Goal: Book appointment/travel/reservation

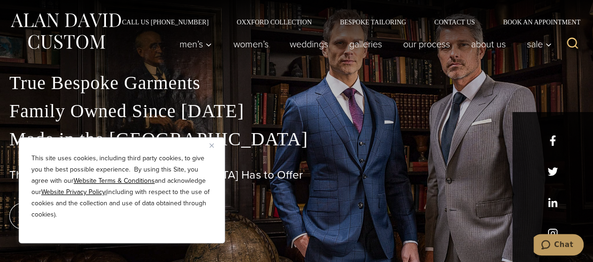
click at [552, 74] on p "True Bespoke Garments Family Owned Since [DATE] Made in [GEOGRAPHIC_DATA]" at bounding box center [296, 111] width 574 height 84
click at [211, 146] on img "Close" at bounding box center [212, 145] width 4 height 4
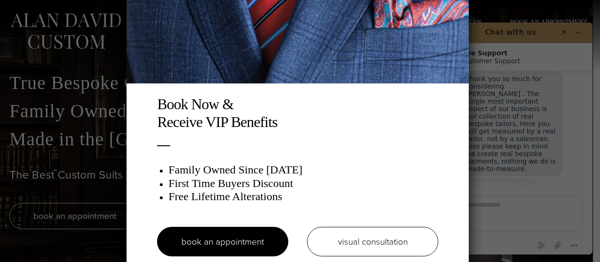
scroll to position [18, 0]
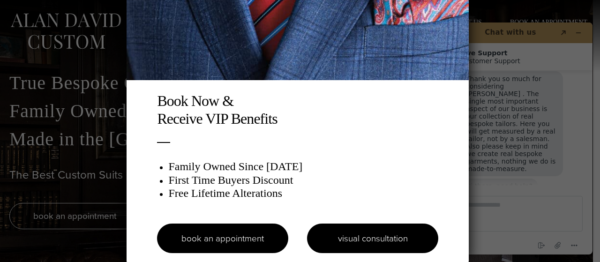
click at [361, 242] on link "visual consultation" at bounding box center [372, 239] width 131 height 30
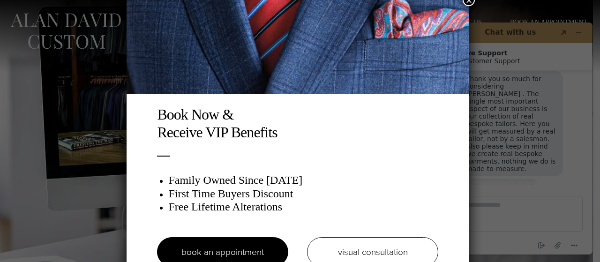
scroll to position [18, 0]
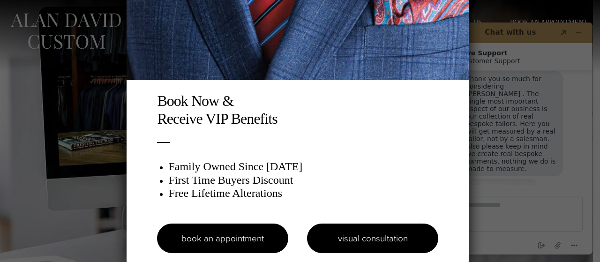
click at [352, 238] on link "visual consultation" at bounding box center [372, 239] width 131 height 30
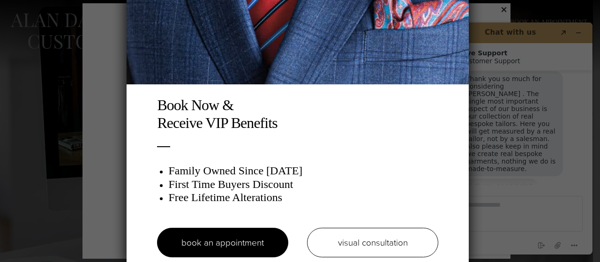
scroll to position [18, 0]
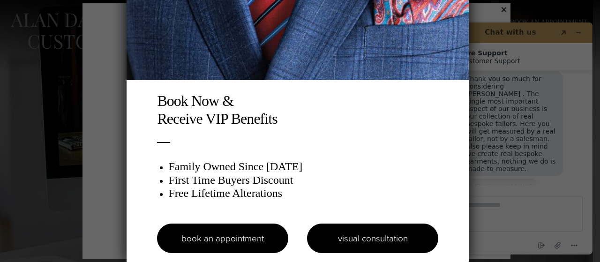
click at [362, 240] on link "visual consultation" at bounding box center [372, 239] width 131 height 30
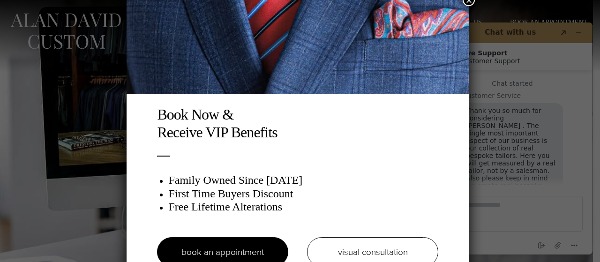
scroll to position [32, 0]
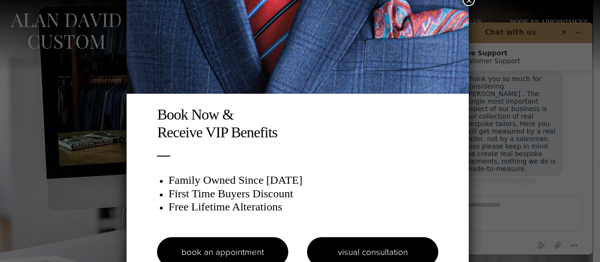
click at [351, 254] on link "visual consultation" at bounding box center [372, 252] width 131 height 30
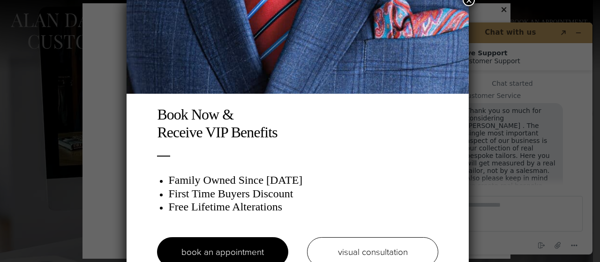
scroll to position [32, 0]
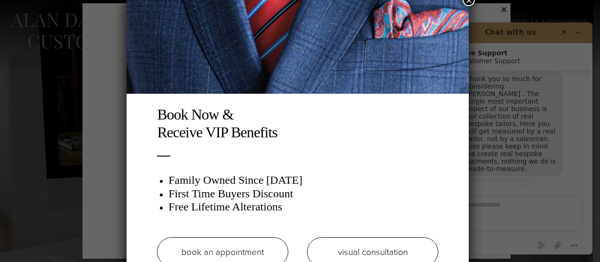
click at [251, 250] on link "book an appointment" at bounding box center [222, 252] width 131 height 30
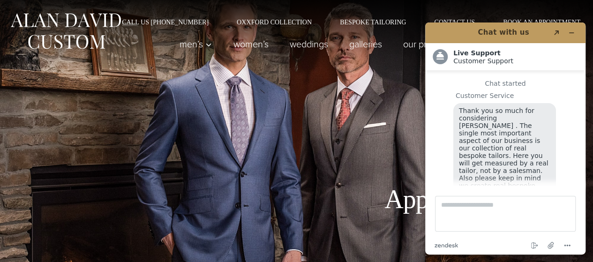
scroll to position [32, 0]
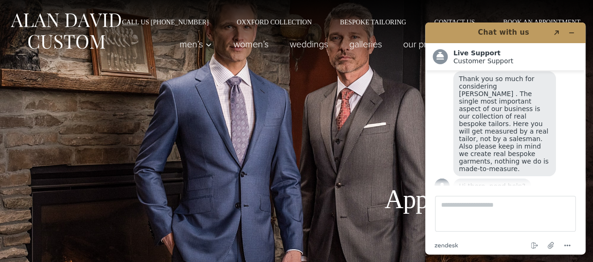
click at [308, 153] on h1 "Book An Appointment" at bounding box center [412, 183] width 211 height 63
drag, startPoint x: 346, startPoint y: 122, endPoint x: 276, endPoint y: 78, distance: 82.2
click at [276, 78] on div "Book An Appointment" at bounding box center [296, 131] width 593 height 262
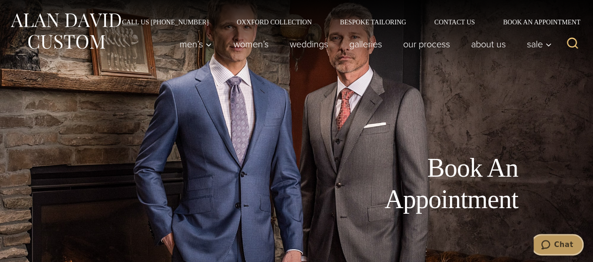
click at [554, 245] on span "Chat" at bounding box center [547, 244] width 13 height 9
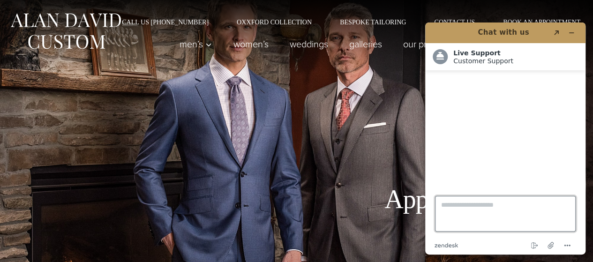
click at [453, 211] on textarea "Type a message here..." at bounding box center [505, 214] width 141 height 36
paste textarea "**********"
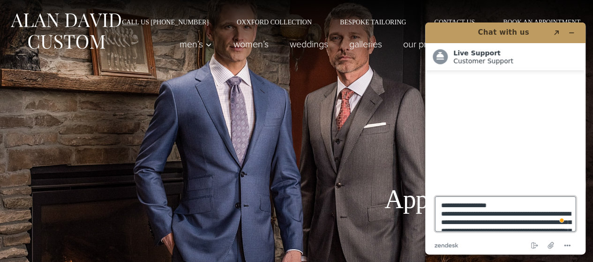
click at [501, 207] on textarea "**********" at bounding box center [505, 213] width 141 height 35
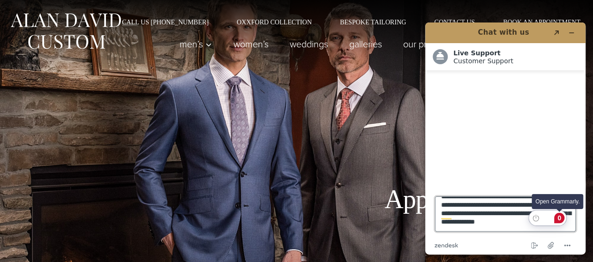
type textarea "**********"
click at [561, 221] on div "0" at bounding box center [559, 218] width 10 height 10
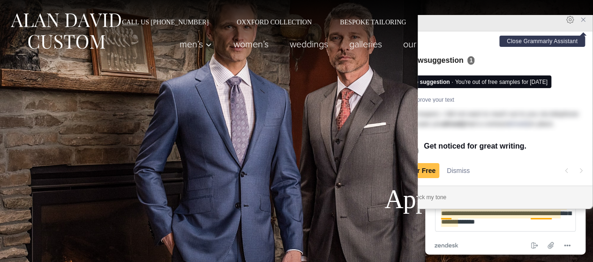
click at [582, 22] on icon "Close Grammarly Assistant" at bounding box center [583, 20] width 4 height 4
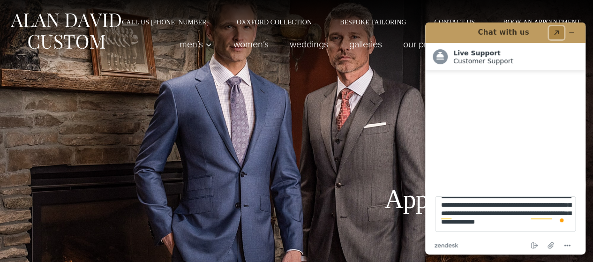
click at [557, 30] on icon "Popout" at bounding box center [556, 32] width 5 height 5
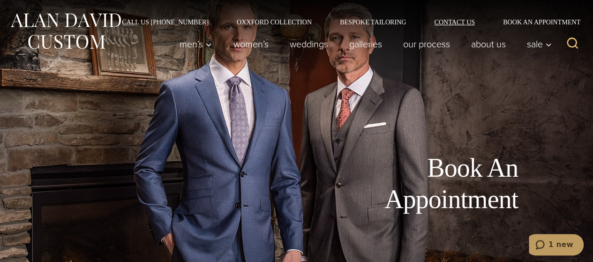
click at [452, 22] on link "Contact Us" at bounding box center [454, 22] width 69 height 7
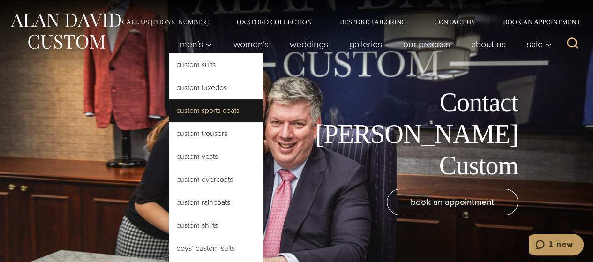
click at [198, 110] on link "Custom Sports Coats" at bounding box center [216, 110] width 94 height 23
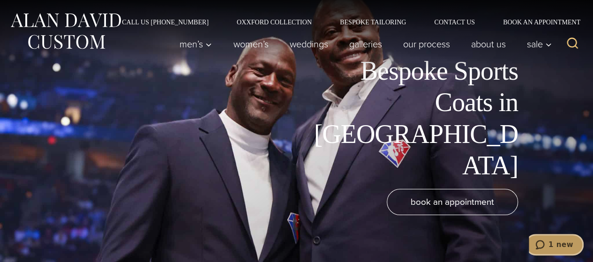
click at [542, 245] on span "1 new" at bounding box center [542, 244] width 13 height 9
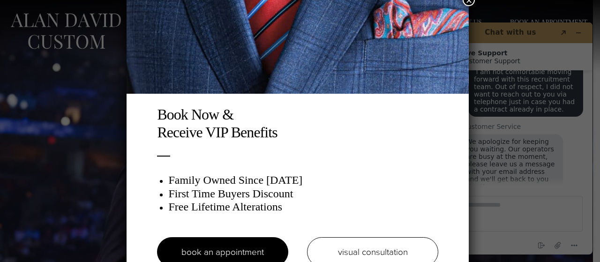
scroll to position [18, 0]
